Goal: Find specific page/section: Find specific page/section

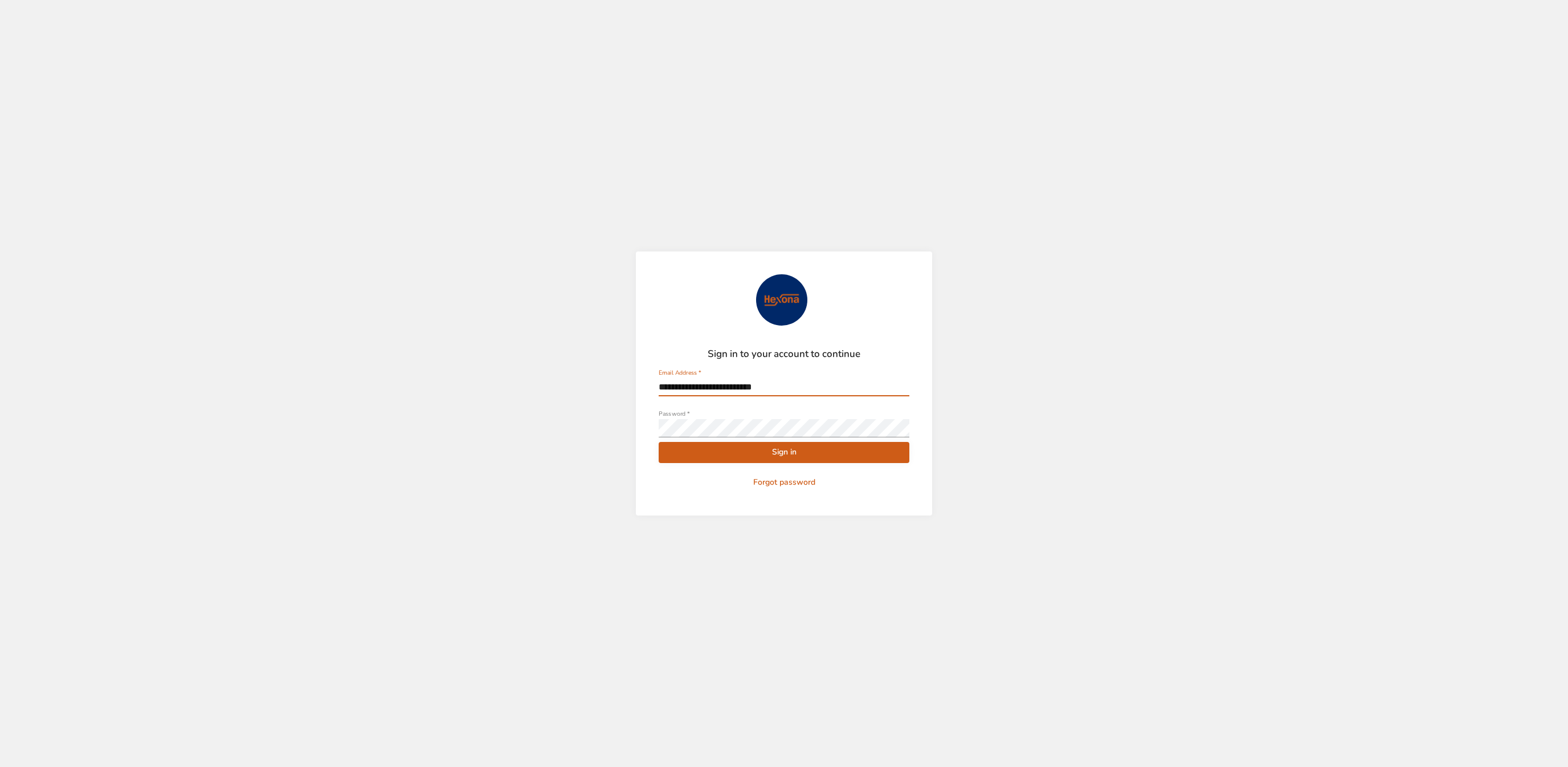
type input "**********"
click at [700, 444] on button "Sign in" at bounding box center [783, 452] width 251 height 21
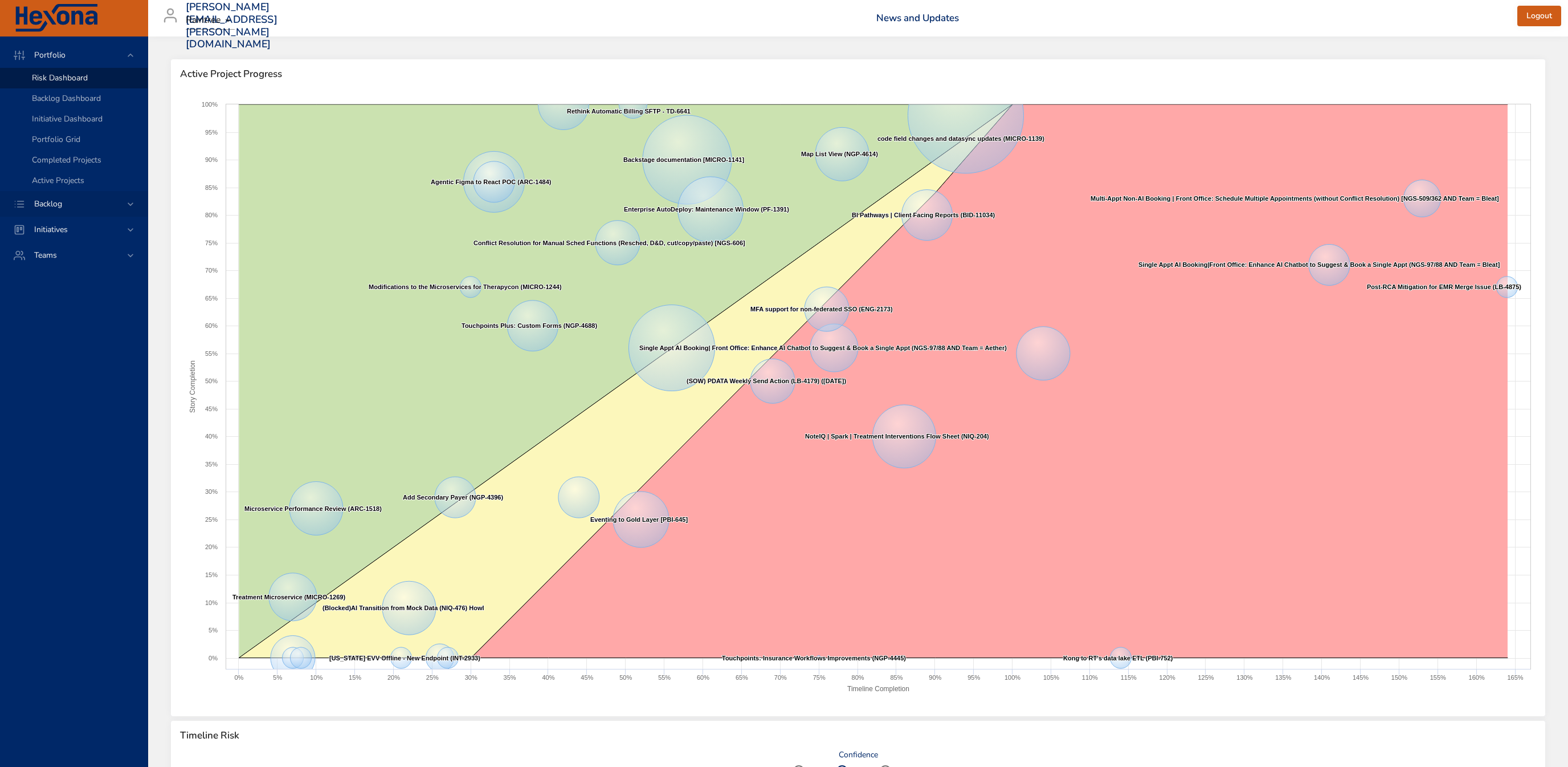
click at [71, 204] on span "Backlog" at bounding box center [48, 204] width 46 height 11
click at [101, 102] on div "Backlog Details" at bounding box center [85, 104] width 107 height 11
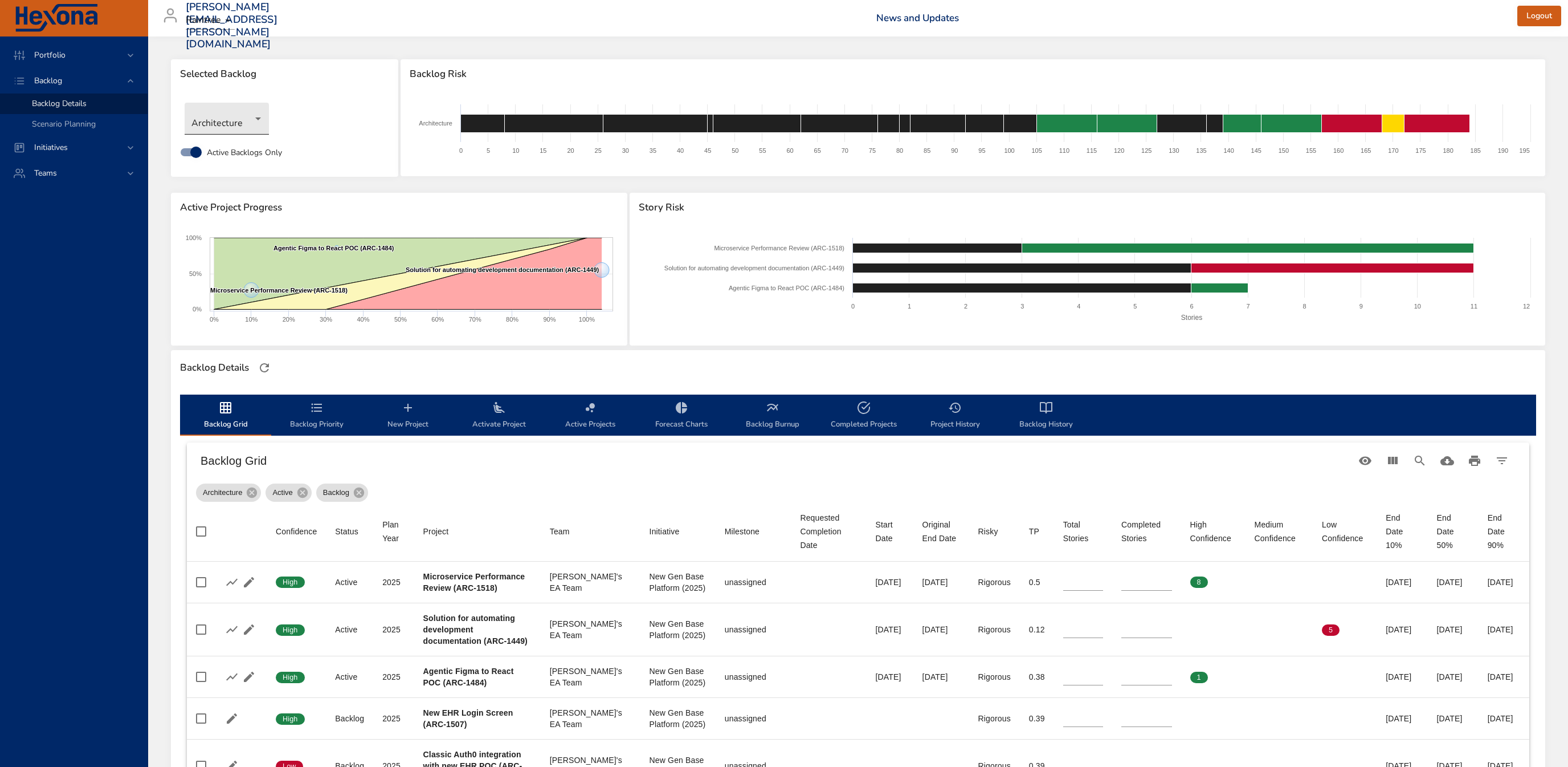
click at [236, 123] on body "Portfolio Backlog Backlog Details Scenario Planning Initiatives Teams [PERSON_N…" at bounding box center [784, 383] width 1568 height 767
click at [253, 253] on li "Interfaces and Interop" at bounding box center [243, 251] width 117 height 19
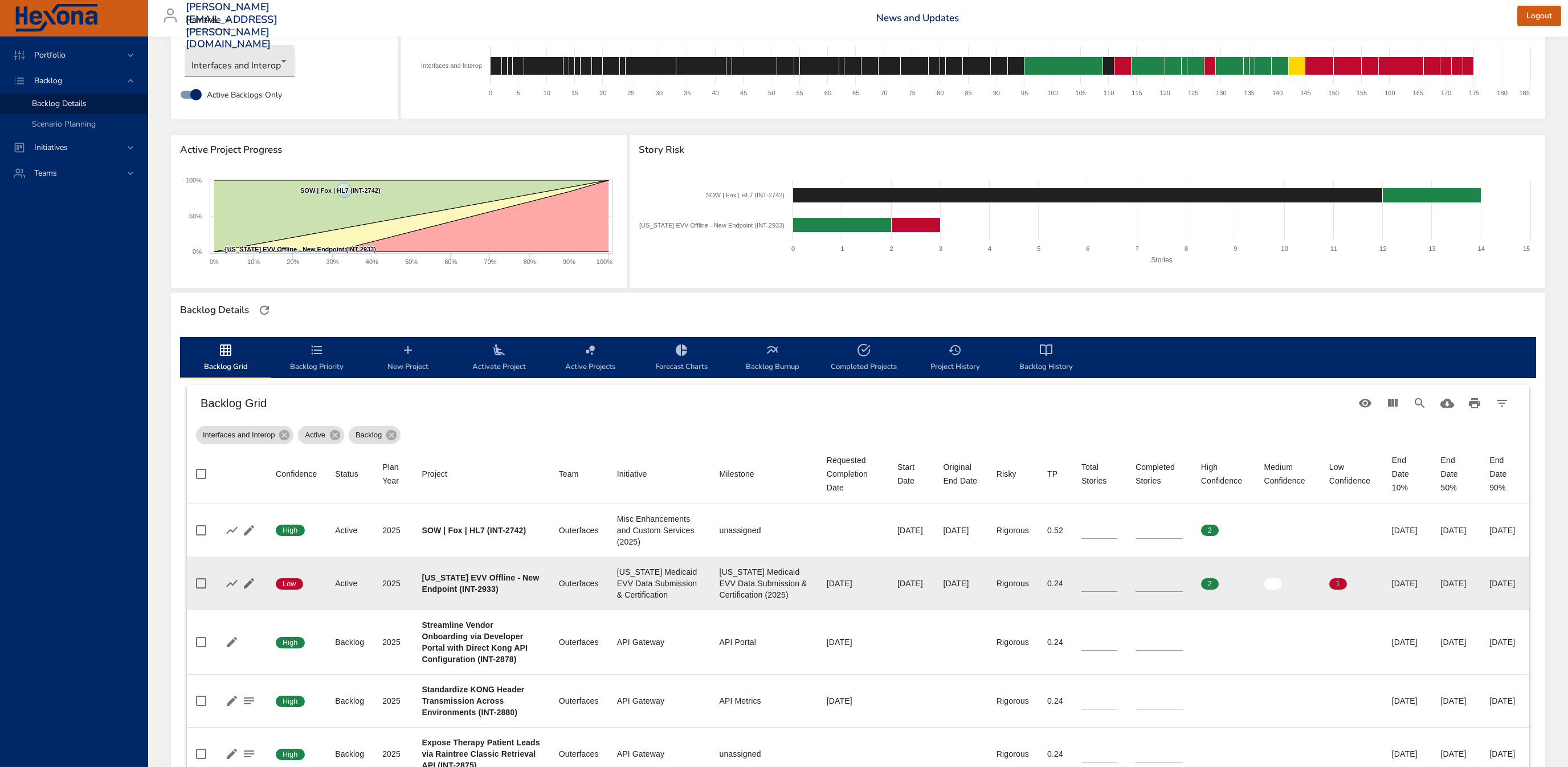
scroll to position [184, 0]
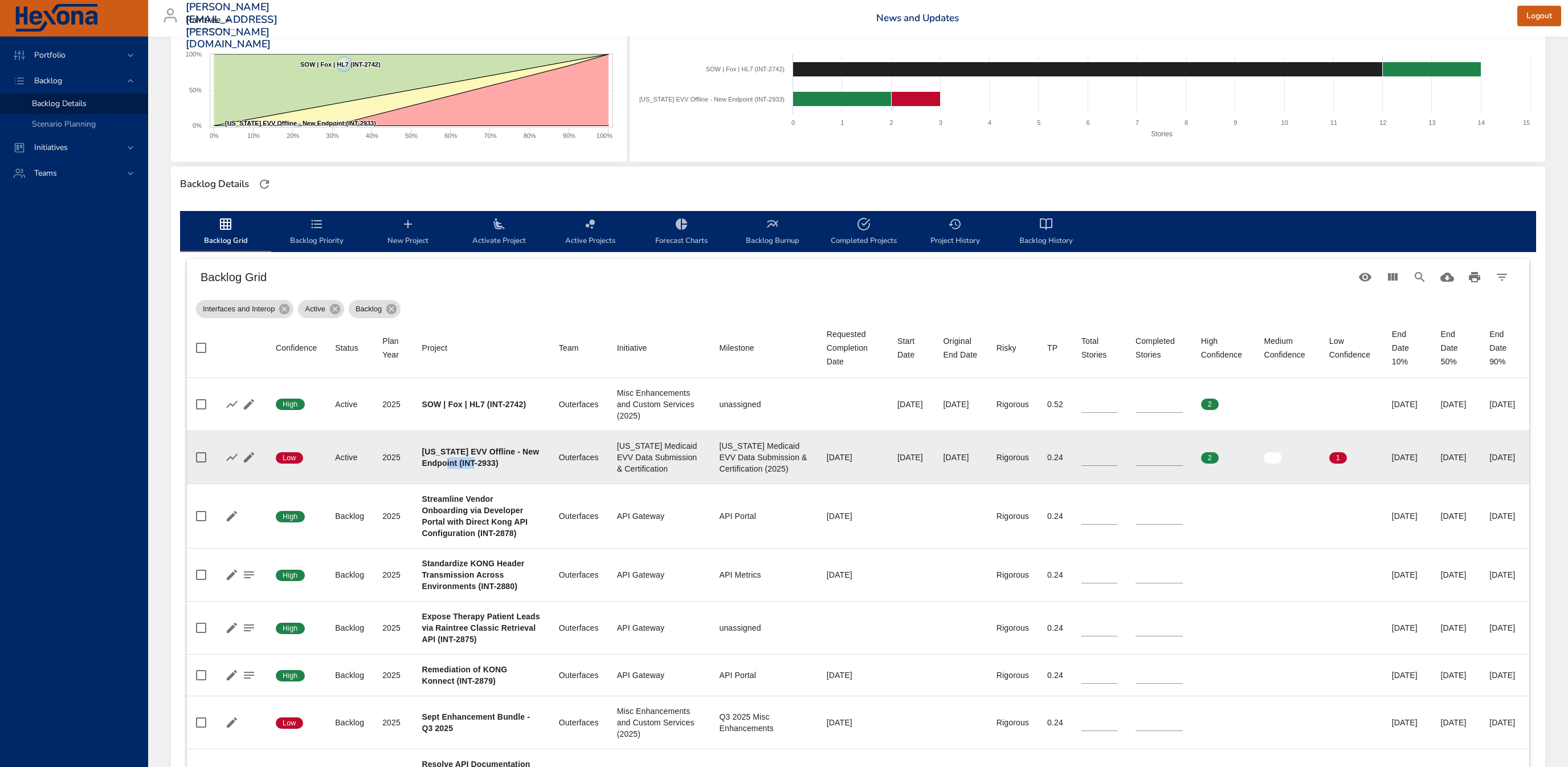
drag, startPoint x: 460, startPoint y: 480, endPoint x: 493, endPoint y: 479, distance: 33.0
click at [493, 467] on b "[US_STATE] EVV Offline - New Endpoint (INT-2933)" at bounding box center [480, 457] width 118 height 21
copy b "INT-2933"
